Goal: Transaction & Acquisition: Purchase product/service

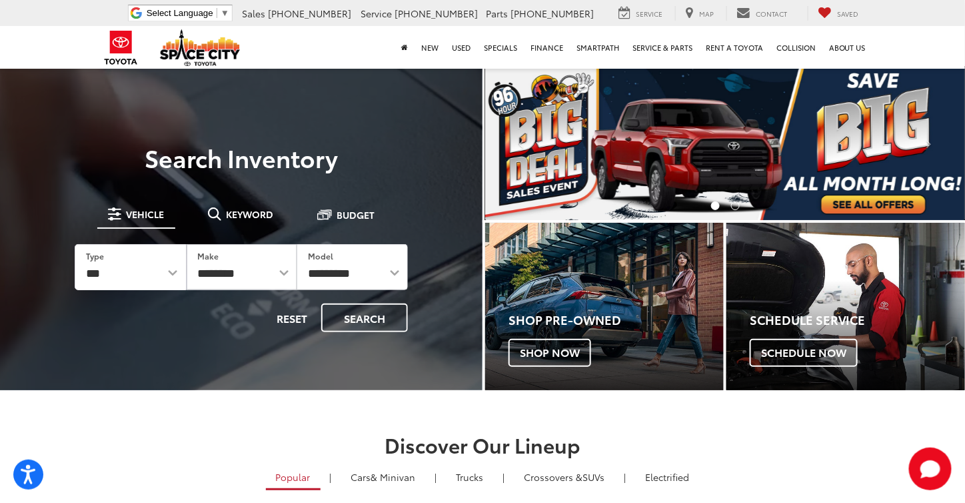
click at [736, 118] on img "carousel slide number 1 of 2" at bounding box center [725, 143] width 480 height 153
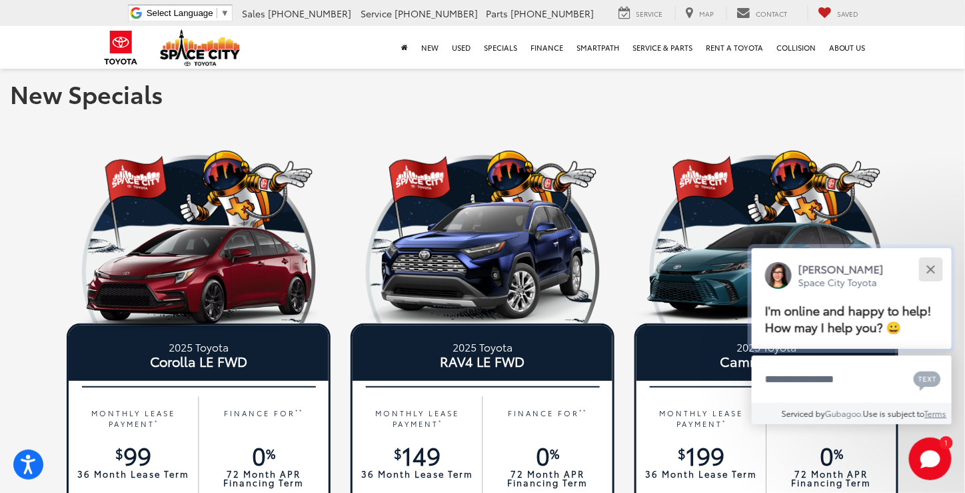
click at [933, 271] on div "Close" at bounding box center [930, 269] width 9 height 9
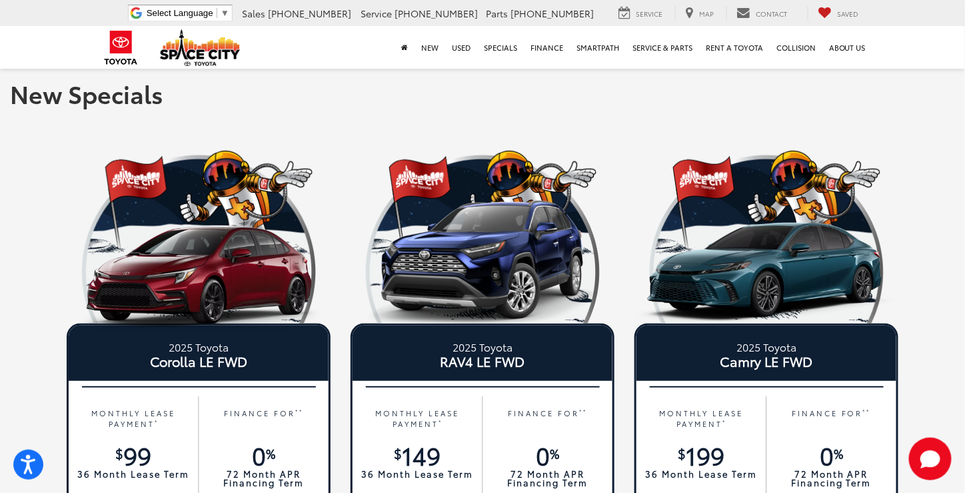
click at [938, 101] on h1 "New Specials" at bounding box center [482, 93] width 945 height 27
